Goal: Navigation & Orientation: Find specific page/section

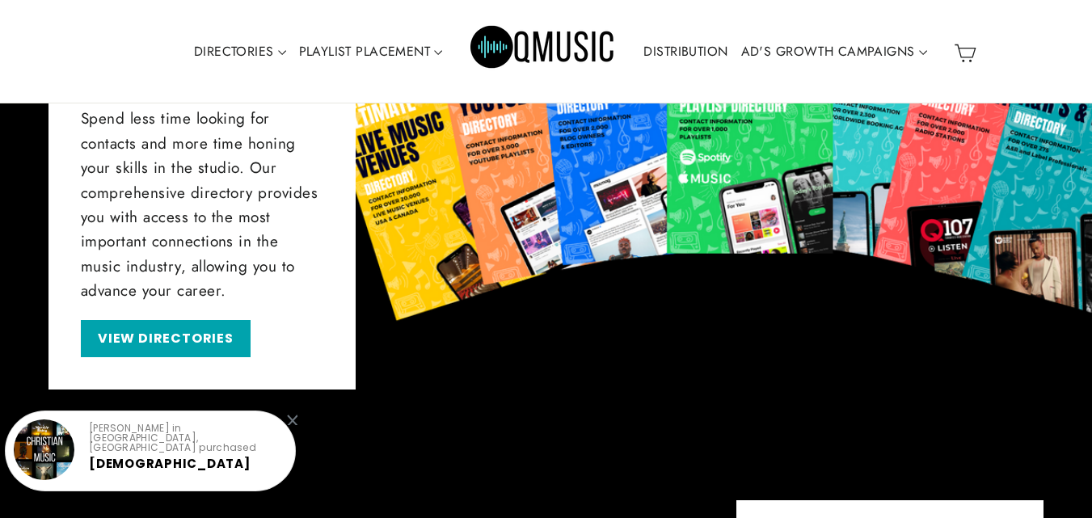
scroll to position [782, 0]
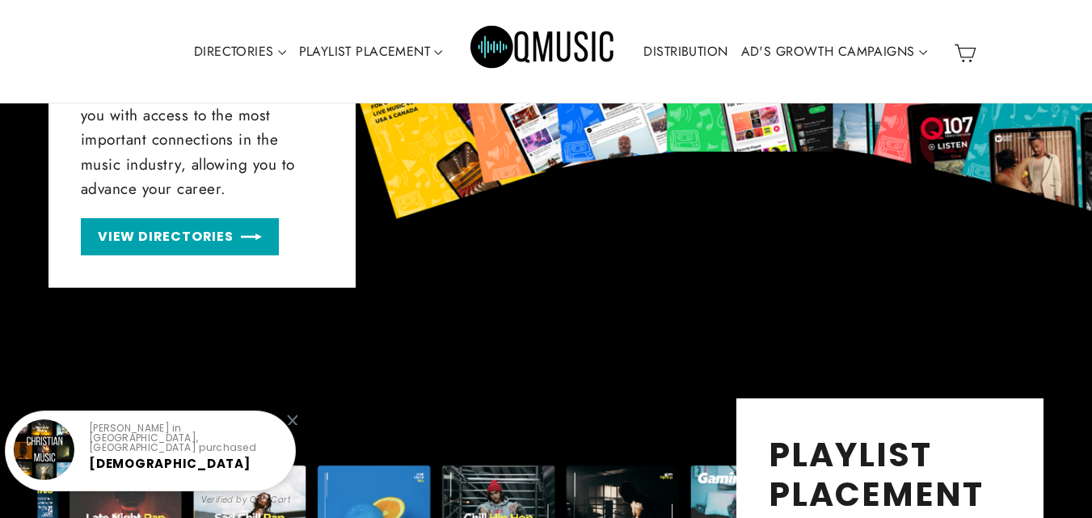
click at [190, 235] on link "VIEW DIRECTORIES" at bounding box center [180, 237] width 198 height 38
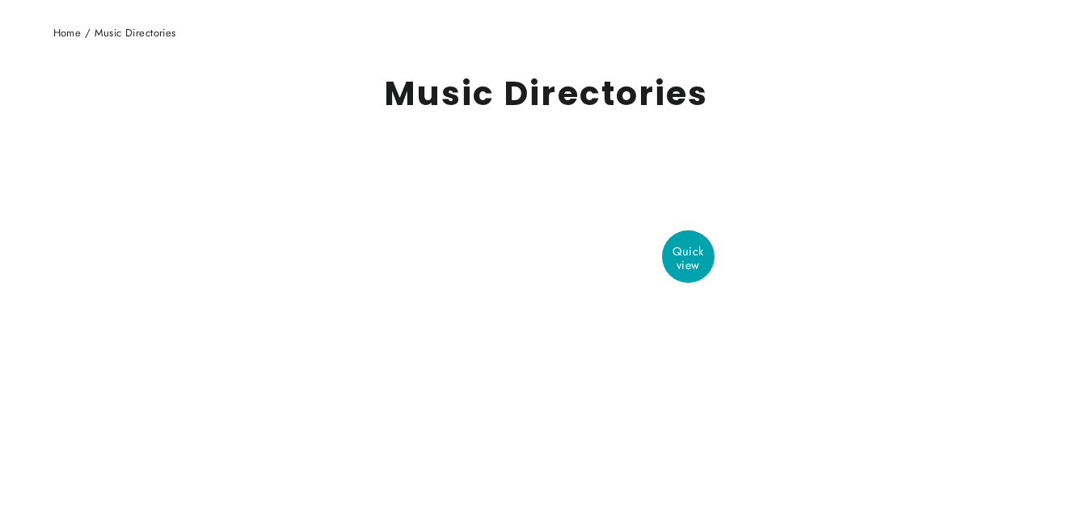
scroll to position [162, 0]
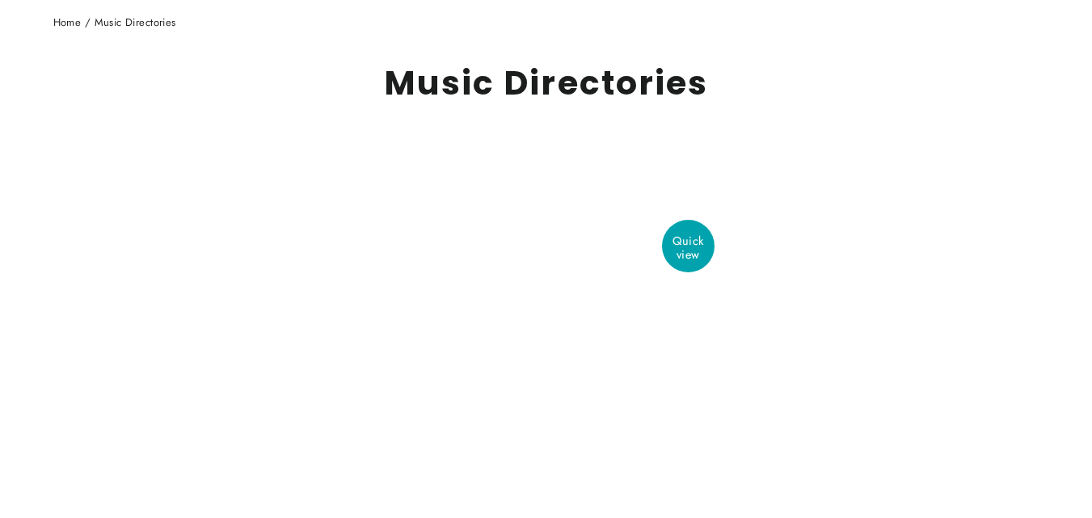
click at [682, 237] on div "Save 1.6170₫" at bounding box center [653, 242] width 99 height 21
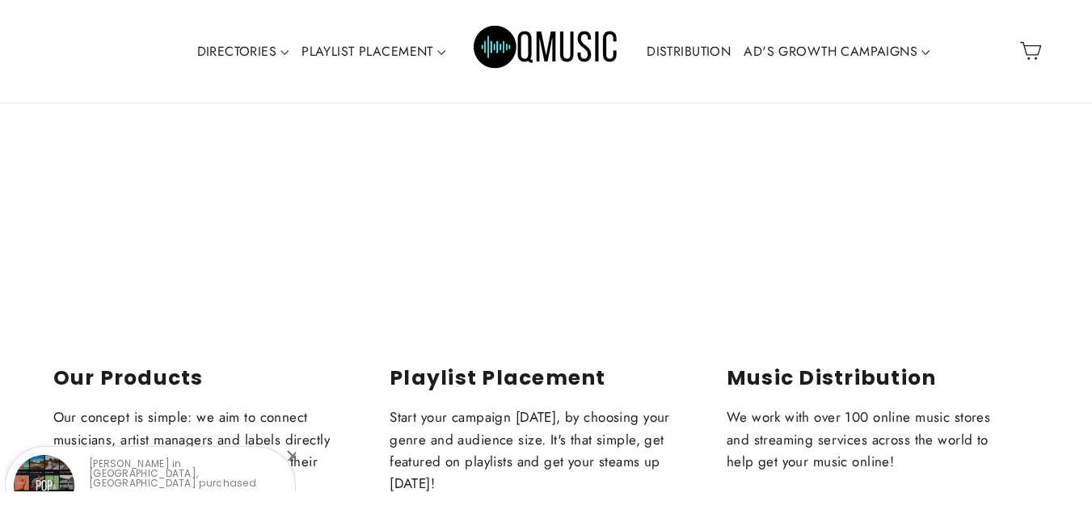
scroll to position [5025, 0]
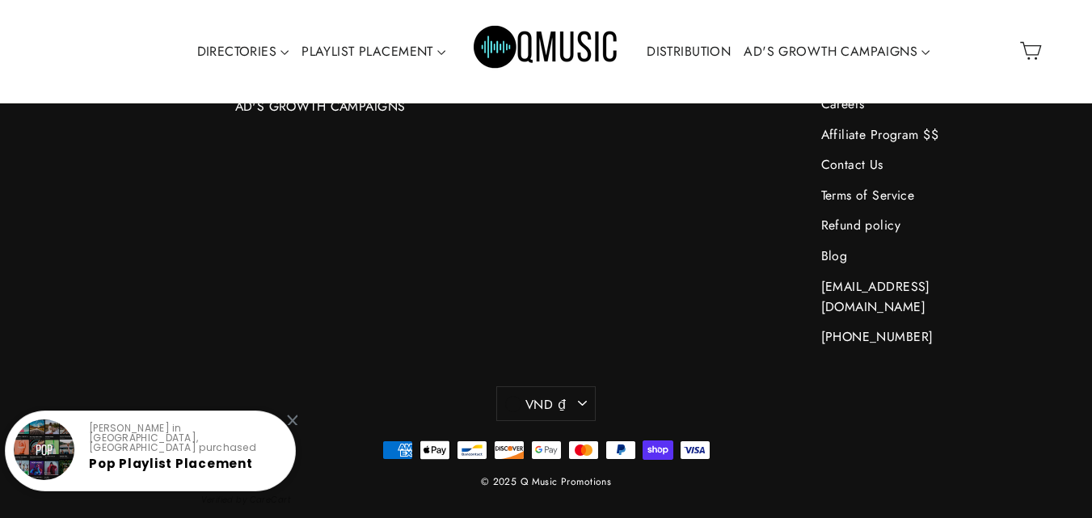
drag, startPoint x: 1104, startPoint y: 71, endPoint x: 847, endPoint y: 459, distance: 465.1
click at [574, 387] on button "VND ₫" at bounding box center [545, 404] width 99 height 35
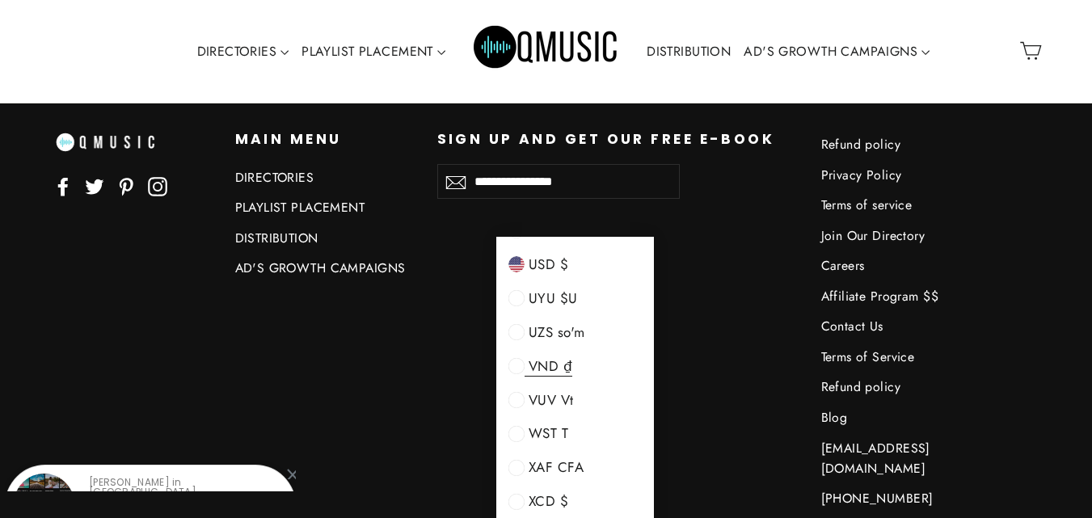
scroll to position [3205, 0]
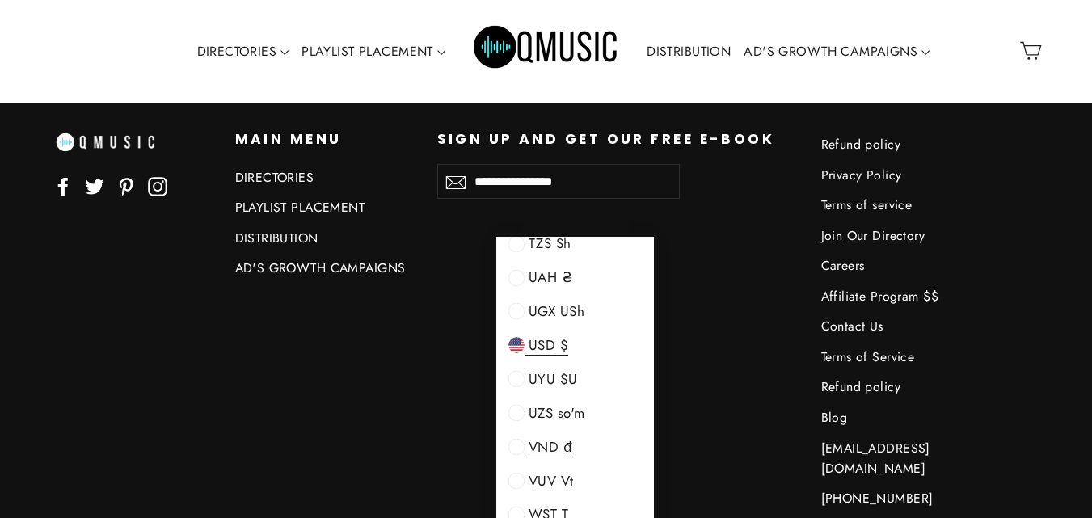
click at [554, 336] on span "USD $" at bounding box center [547, 346] width 44 height 20
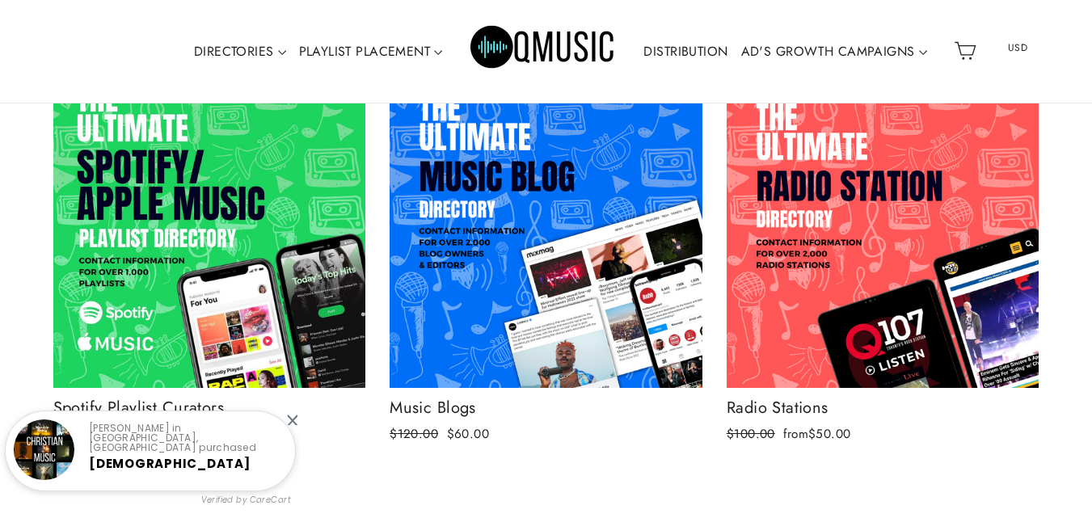
scroll to position [328, 0]
